Goal: Task Accomplishment & Management: Manage account settings

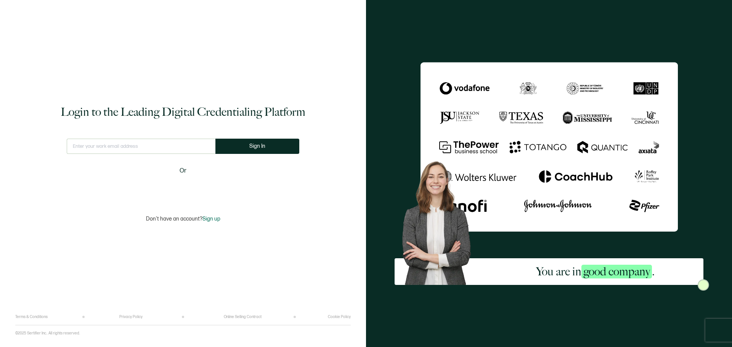
click at [146, 148] on input "text" at bounding box center [141, 146] width 149 height 15
type input "[EMAIL_ADDRESS][DOMAIN_NAME]"
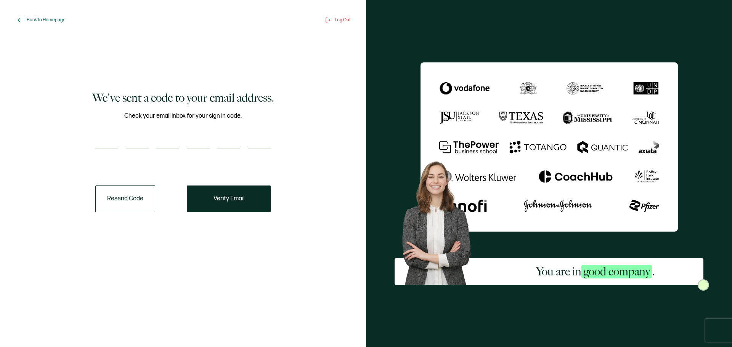
click at [112, 144] on input "number" at bounding box center [106, 141] width 23 height 15
type input "7"
type input "8"
type input "4"
type input "1"
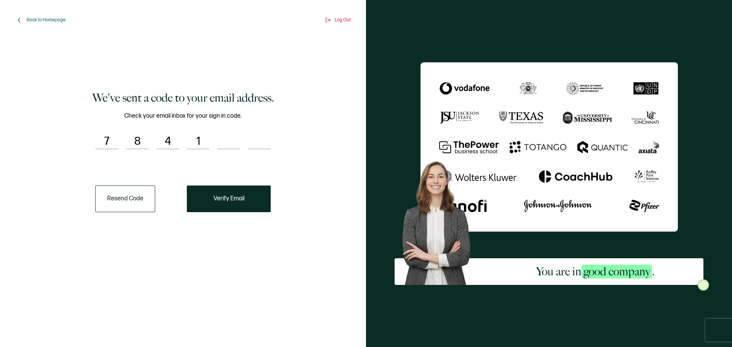
type input "1"
type input "5"
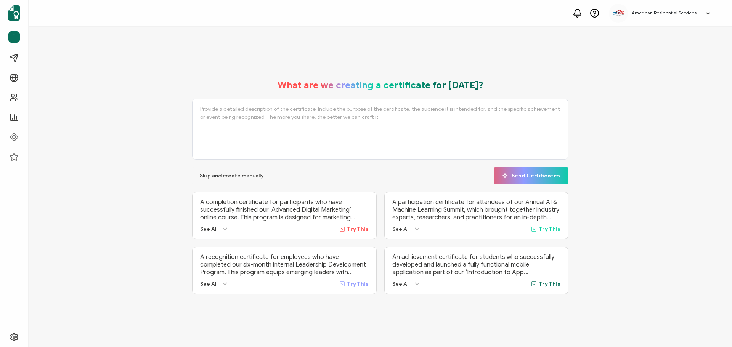
click at [695, 12] on h5 "American Residential Services" at bounding box center [664, 12] width 65 height 5
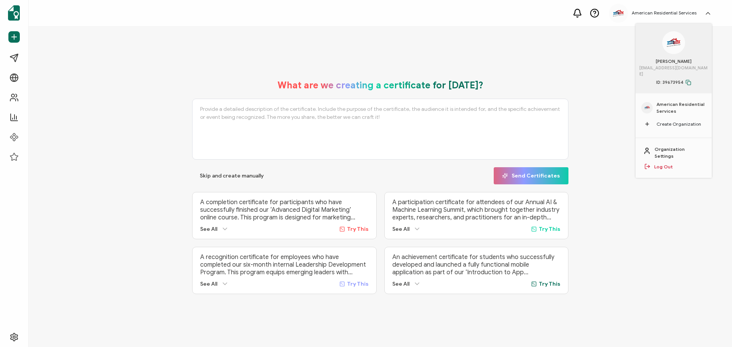
click at [664, 103] on span "American Residential Services" at bounding box center [682, 108] width 50 height 14
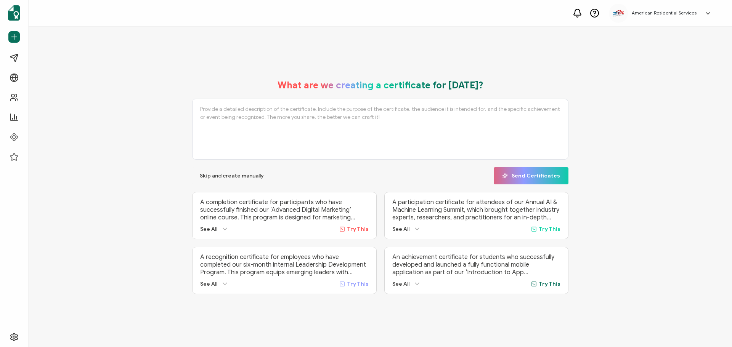
click at [686, 12] on h5 "American Residential Services" at bounding box center [664, 12] width 65 height 5
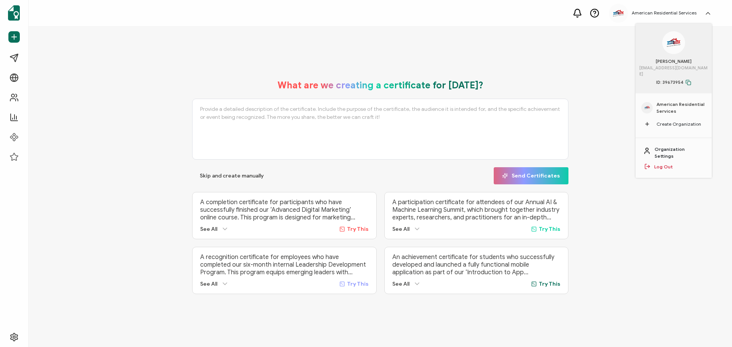
click at [671, 146] on link "Organization Settings" at bounding box center [680, 153] width 50 height 14
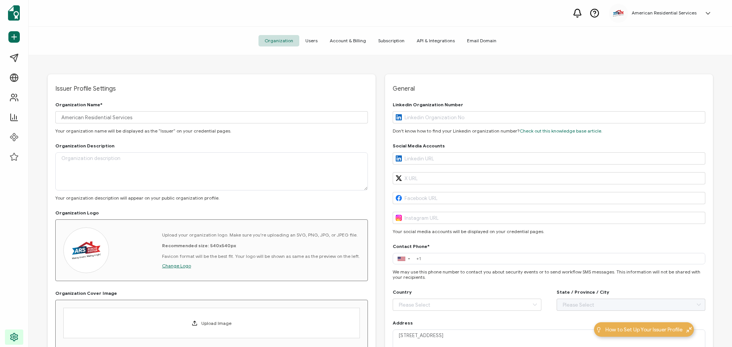
click at [355, 43] on span "Account & Billing" at bounding box center [348, 40] width 48 height 11
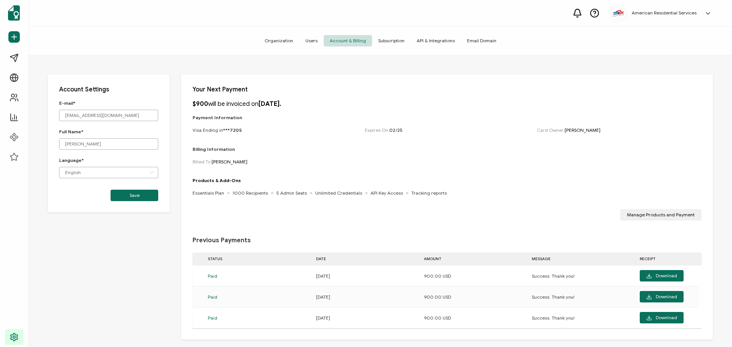
click at [317, 44] on span "Users" at bounding box center [311, 40] width 24 height 11
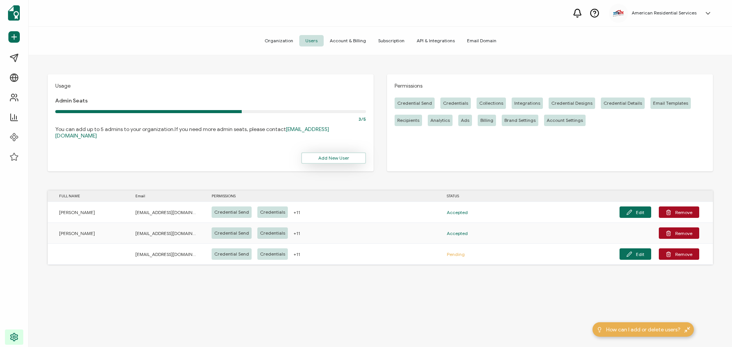
click at [336, 156] on span "Add New User" at bounding box center [333, 158] width 31 height 5
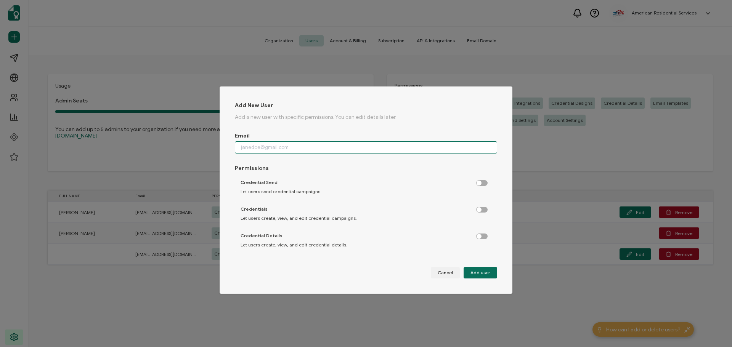
click at [322, 146] on input "dialog" at bounding box center [366, 148] width 262 height 12
type input "[EMAIL_ADDRESS][DOMAIN_NAME]"
click at [476, 209] on label "dialog" at bounding box center [485, 208] width 19 height 2
click at [480, 211] on input "dialog" at bounding box center [482, 210] width 5 height 5
checkbox input "true"
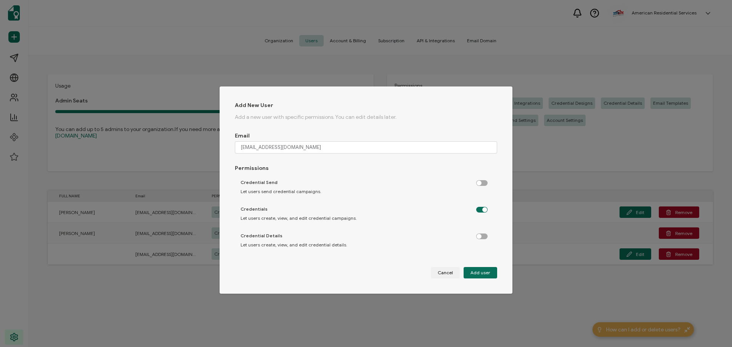
click at [478, 182] on label "dialog" at bounding box center [485, 181] width 19 height 2
click at [480, 182] on input "dialog" at bounding box center [482, 183] width 5 height 5
checkbox input "true"
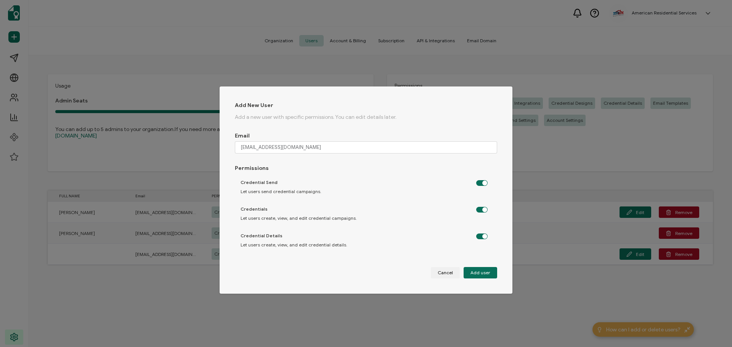
checkbox input "true"
click at [478, 182] on label "dialog" at bounding box center [485, 181] width 19 height 2
click at [480, 182] on input "dialog" at bounding box center [482, 183] width 5 height 5
checkbox input "false"
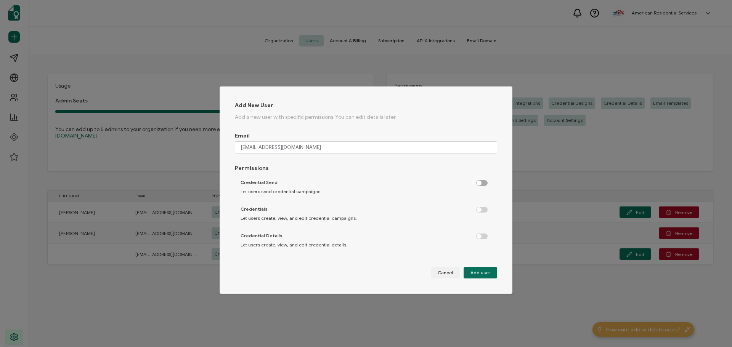
checkbox input "false"
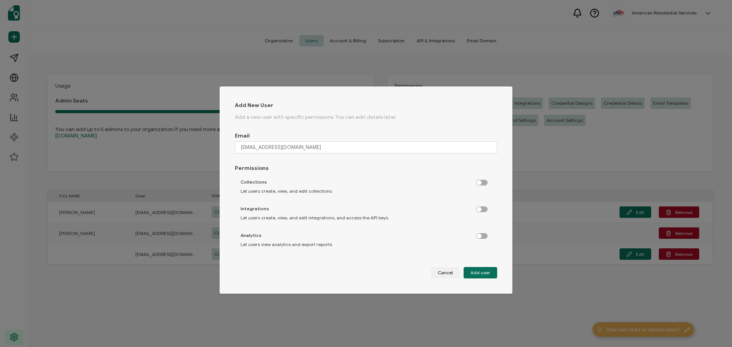
scroll to position [271, 0]
click at [482, 236] on label "dialog" at bounding box center [485, 237] width 19 height 2
click at [482, 237] on input "dialog" at bounding box center [482, 239] width 5 height 5
checkbox input "true"
click at [481, 205] on label "dialog" at bounding box center [485, 204] width 19 height 2
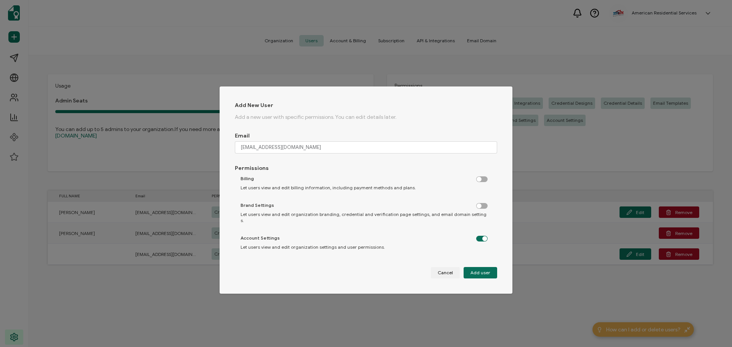
click at [481, 207] on input "dialog" at bounding box center [482, 206] width 5 height 5
checkbox input "true"
click at [478, 178] on label "dialog" at bounding box center [485, 178] width 19 height 2
click at [480, 180] on input "dialog" at bounding box center [482, 179] width 5 height 5
checkbox input "true"
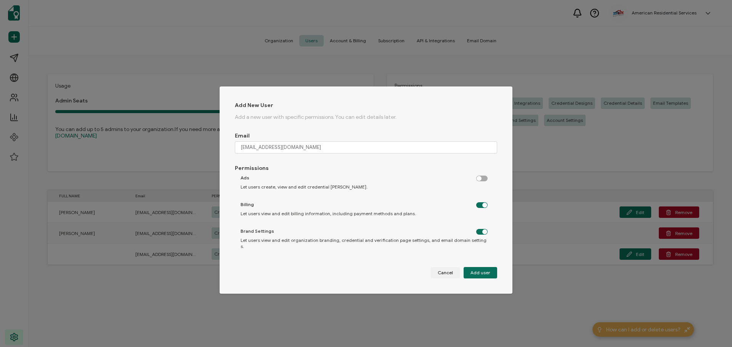
scroll to position [233, 0]
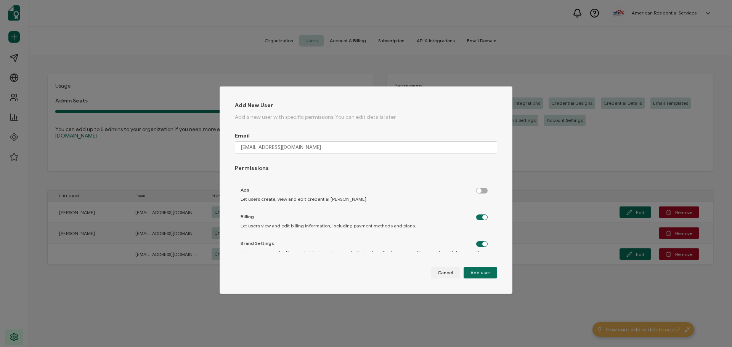
click at [478, 190] on label "dialog" at bounding box center [485, 189] width 19 height 2
click at [480, 190] on input "dialog" at bounding box center [482, 191] width 5 height 5
checkbox input "true"
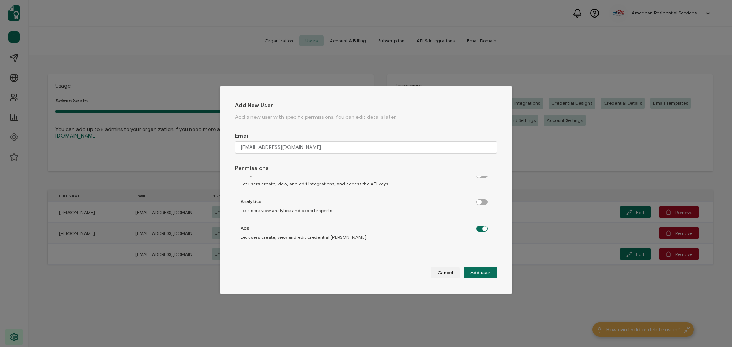
click at [482, 201] on label "dialog" at bounding box center [485, 200] width 19 height 2
click at [482, 204] on input "dialog" at bounding box center [482, 202] width 5 height 5
checkbox input "true"
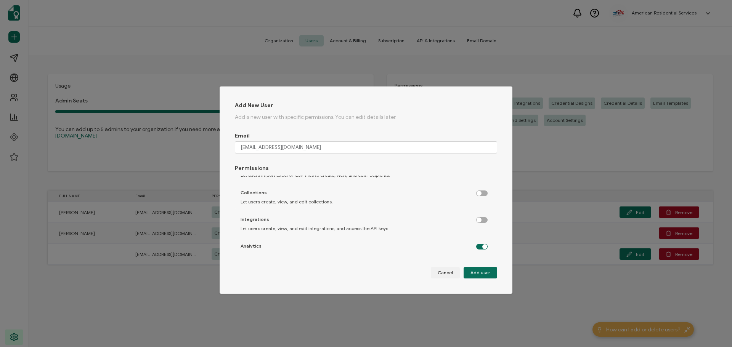
scroll to position [156, 0]
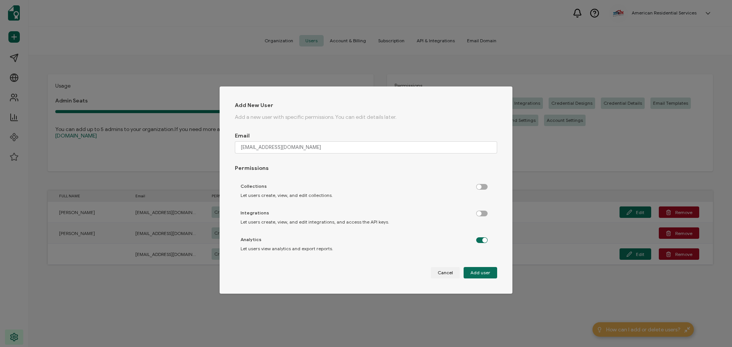
click at [481, 213] on label "dialog" at bounding box center [485, 212] width 19 height 2
click at [481, 216] on input "dialog" at bounding box center [482, 214] width 5 height 5
checkbox input "true"
click at [479, 186] on label "dialog" at bounding box center [485, 185] width 19 height 2
click at [480, 188] on input "dialog" at bounding box center [482, 187] width 5 height 5
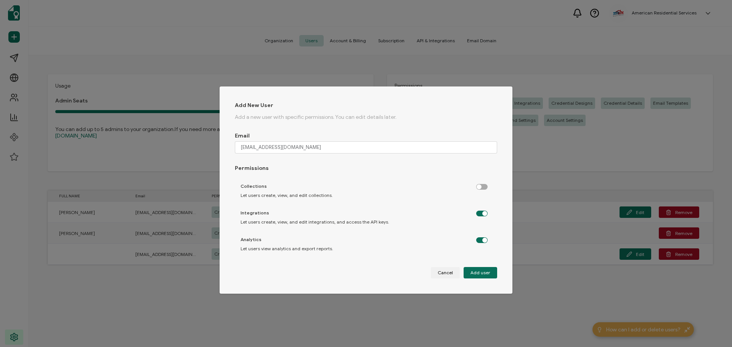
checkbox input "true"
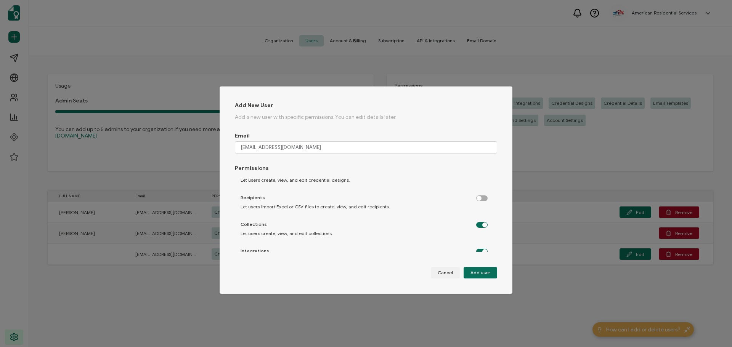
click at [481, 198] on label "dialog" at bounding box center [485, 197] width 19 height 2
click at [481, 200] on input "dialog" at bounding box center [482, 198] width 5 height 5
checkbox input "true"
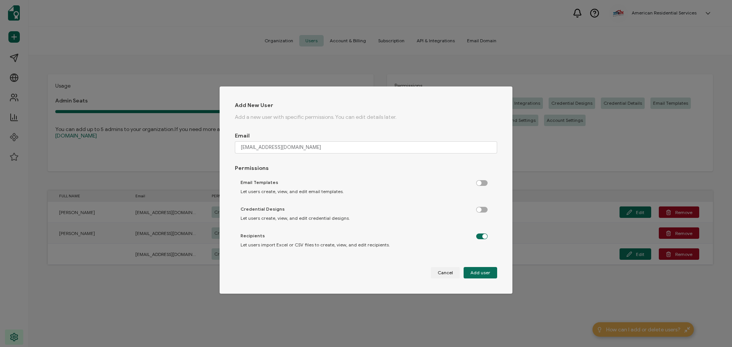
click at [478, 209] on label "dialog" at bounding box center [485, 208] width 19 height 2
click at [480, 213] on input "dialog" at bounding box center [482, 210] width 5 height 5
checkbox input "true"
click at [479, 187] on div "Email Templates Let users create, view, and edit email templates." at bounding box center [364, 187] width 259 height 23
click at [479, 182] on label "dialog" at bounding box center [485, 181] width 19 height 2
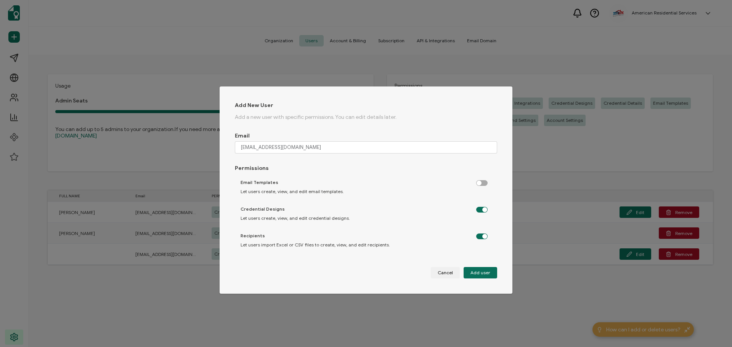
click at [480, 183] on input "dialog" at bounding box center [482, 183] width 5 height 5
checkbox input "true"
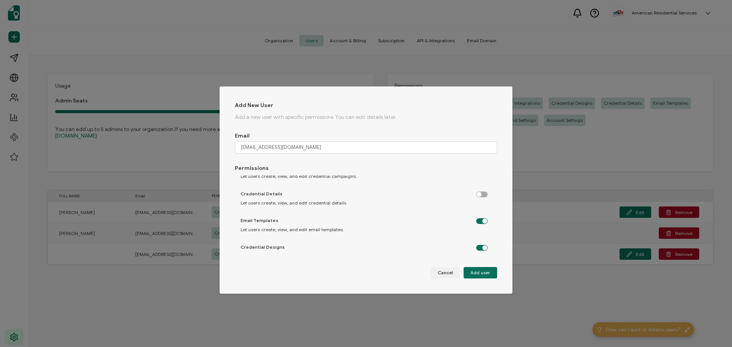
click at [479, 194] on label "dialog" at bounding box center [485, 193] width 19 height 2
click at [480, 197] on input "dialog" at bounding box center [482, 195] width 5 height 5
checkbox input "true"
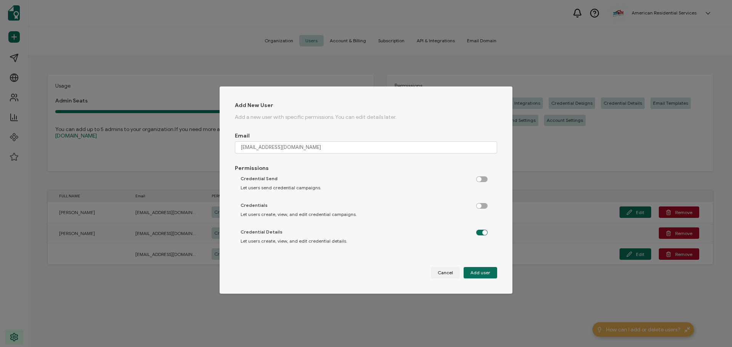
click at [480, 205] on label "dialog" at bounding box center [485, 204] width 19 height 2
click at [480, 209] on input "dialog" at bounding box center [482, 206] width 5 height 5
checkbox input "true"
click at [479, 178] on label "dialog" at bounding box center [485, 178] width 19 height 2
click at [480, 181] on input "dialog" at bounding box center [482, 179] width 5 height 5
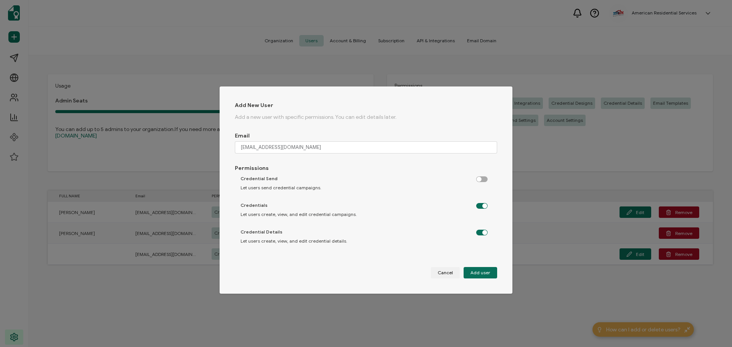
checkbox input "true"
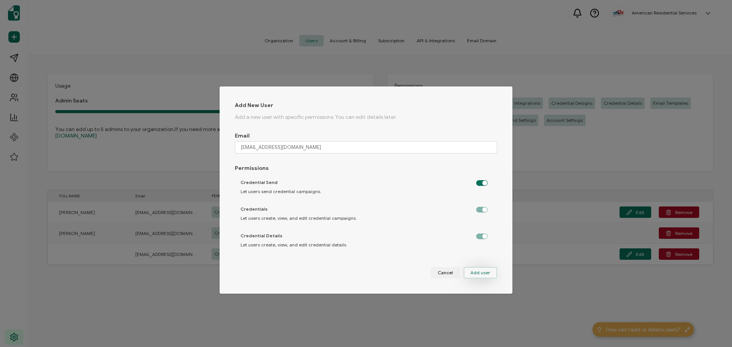
click at [485, 273] on span "Add user" at bounding box center [481, 273] width 20 height 5
checkbox input "false"
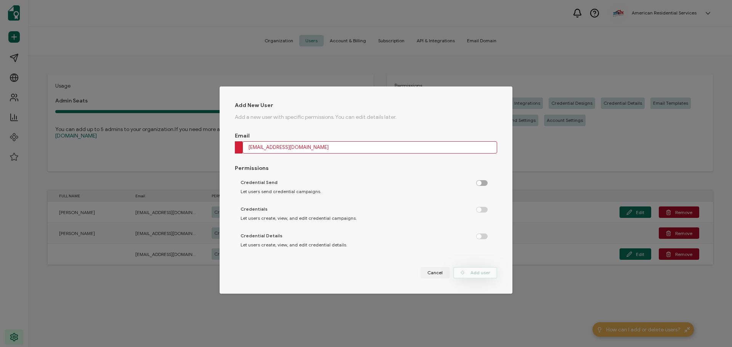
checkbox input "false"
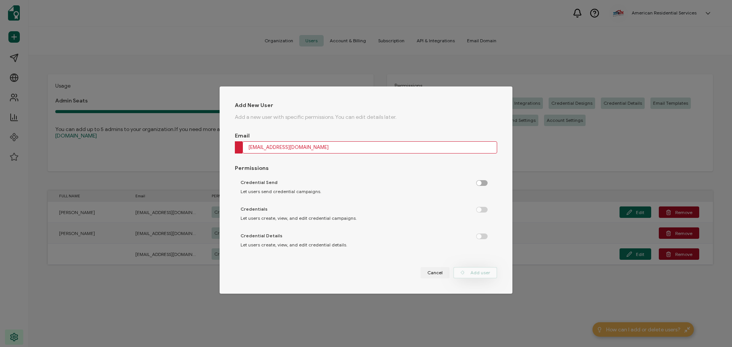
checkbox input "false"
